Goal: Download file/media

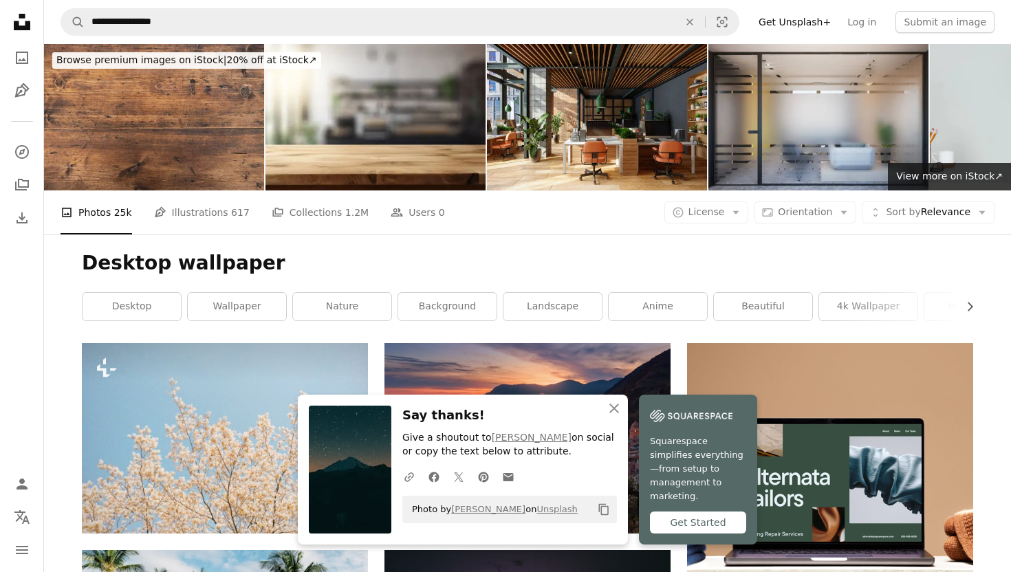
scroll to position [3945, 0]
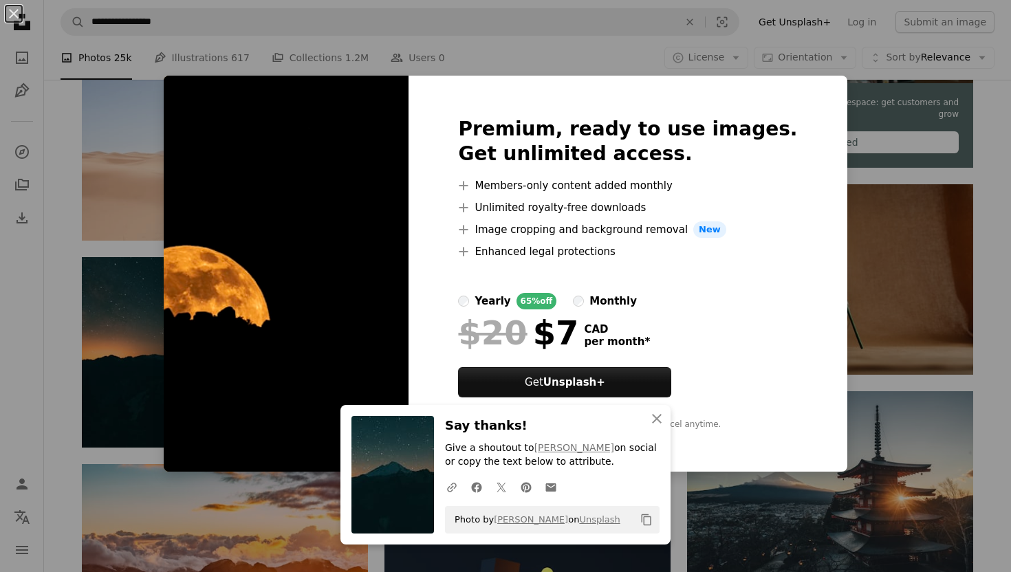
click at [854, 175] on div "An X shape Premium, ready to use images. Get unlimited access. A plus sign Memb…" at bounding box center [505, 286] width 1011 height 572
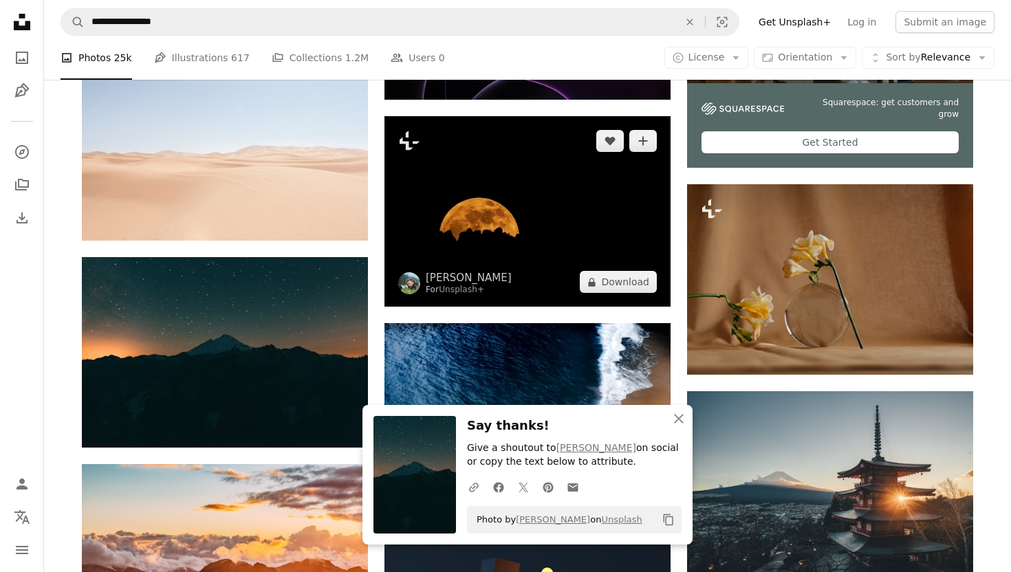
click at [570, 182] on img at bounding box center [528, 211] width 286 height 191
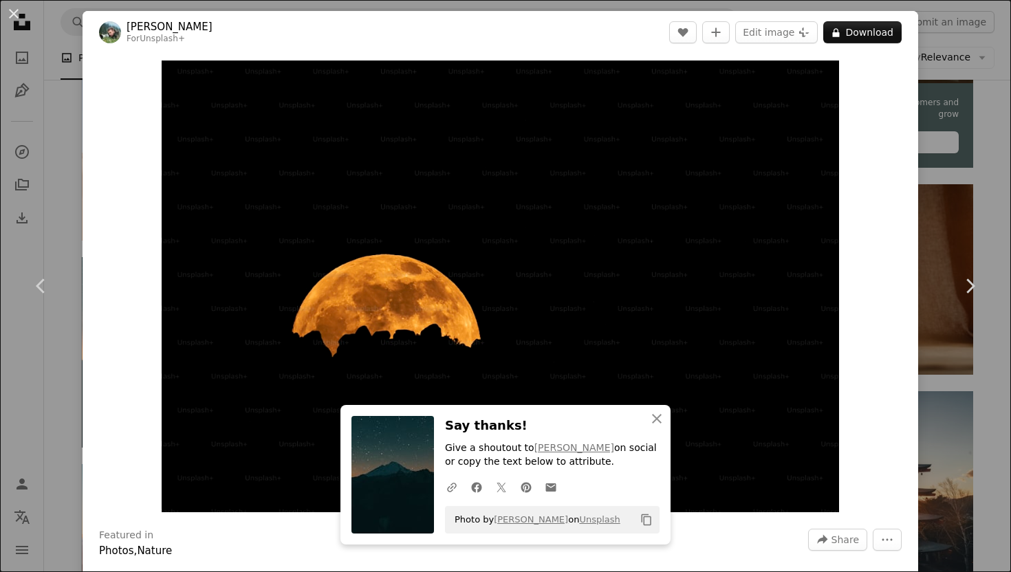
click at [62, 69] on div "An X shape Chevron left Chevron right [PERSON_NAME] For Unsplash+ A heart A plu…" at bounding box center [505, 286] width 1011 height 572
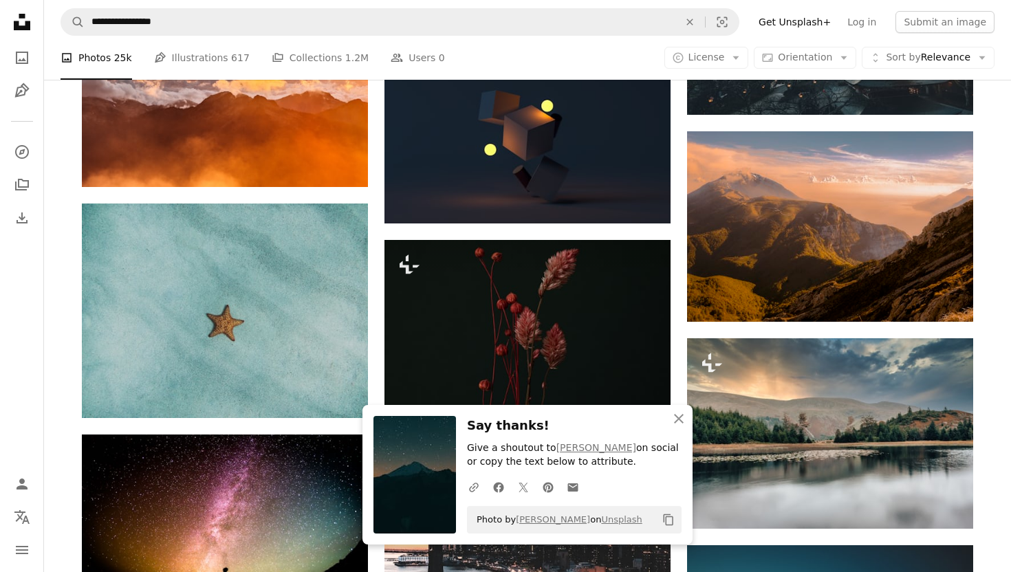
scroll to position [4427, 0]
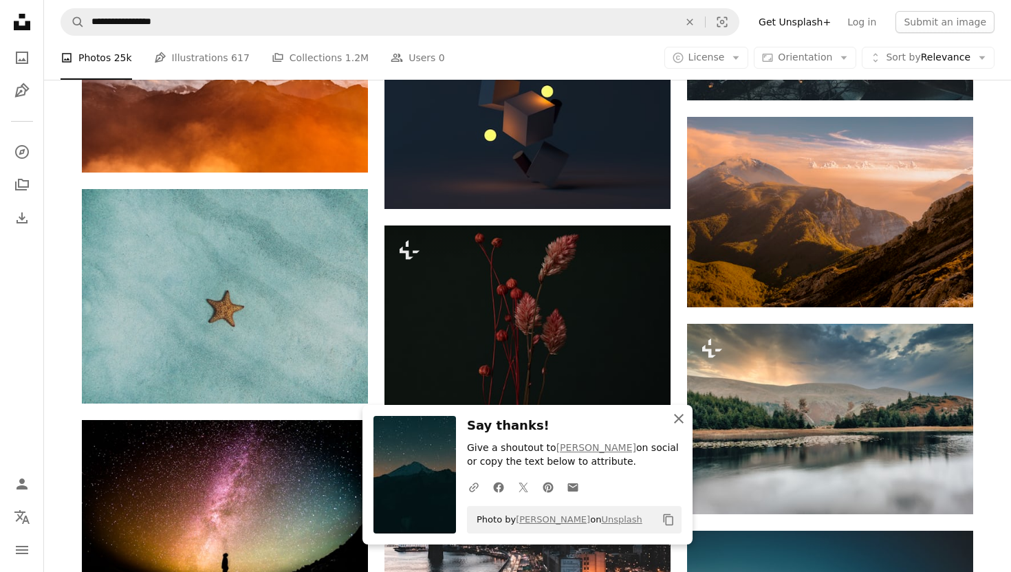
click at [674, 414] on icon "An X shape" at bounding box center [679, 419] width 17 height 17
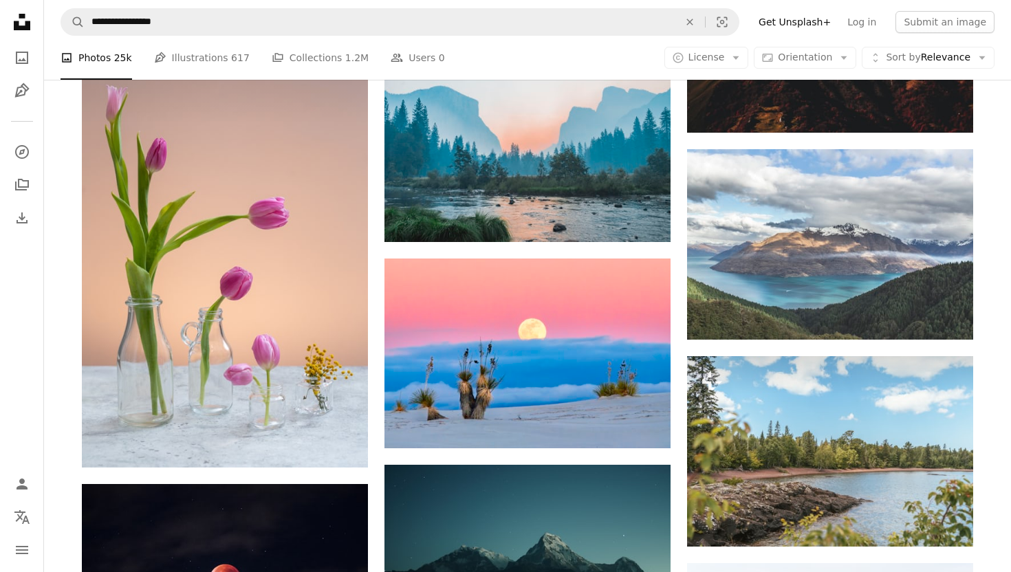
scroll to position [5039, 0]
